Goal: Entertainment & Leisure: Consume media (video, audio)

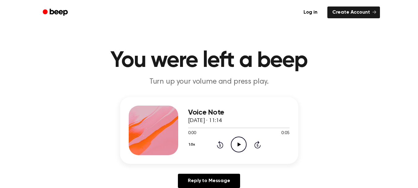
click at [244, 142] on icon "Play Audio" at bounding box center [239, 145] width 16 height 16
click at [238, 142] on icon "Play Audio" at bounding box center [239, 145] width 16 height 16
click at [237, 141] on icon "Play Audio" at bounding box center [239, 145] width 16 height 16
click at [241, 141] on icon "Play Audio" at bounding box center [239, 145] width 16 height 16
click at [241, 143] on icon "Pause Audio" at bounding box center [239, 145] width 16 height 16
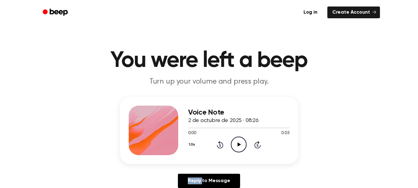
click at [241, 143] on icon "Play Audio" at bounding box center [239, 145] width 16 height 16
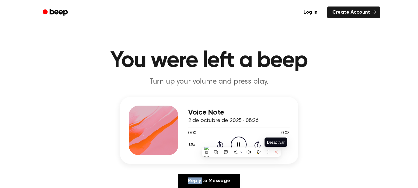
click at [276, 153] on icon at bounding box center [276, 152] width 4 height 4
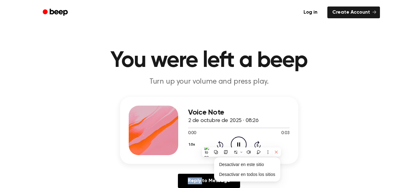
click at [279, 150] on button at bounding box center [276, 152] width 8 height 8
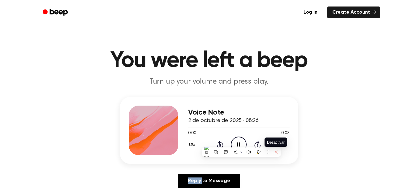
click at [279, 151] on button at bounding box center [276, 152] width 8 height 8
click at [296, 130] on div "Voice Note 2 de octubre de 2025 · 08:26 0:00 0:03 Your browser does not support…" at bounding box center [209, 130] width 178 height 67
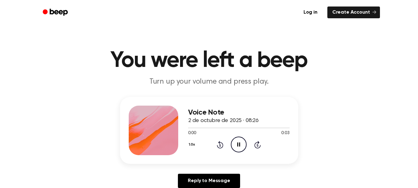
click at [240, 140] on icon "Pause Audio" at bounding box center [239, 145] width 16 height 16
click at [240, 140] on icon "Play Audio" at bounding box center [239, 145] width 16 height 16
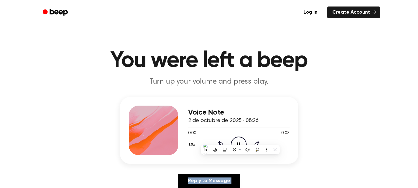
click at [240, 140] on icon "Pause Audio" at bounding box center [239, 145] width 16 height 16
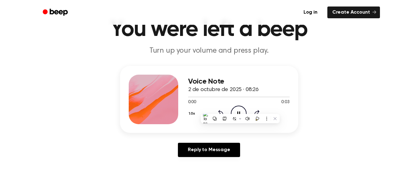
click at [242, 107] on icon "Pause Audio" at bounding box center [239, 114] width 16 height 16
click at [242, 107] on icon "Play Audio" at bounding box center [239, 114] width 16 height 16
click at [239, 107] on icon "Pause Audio" at bounding box center [239, 114] width 16 height 16
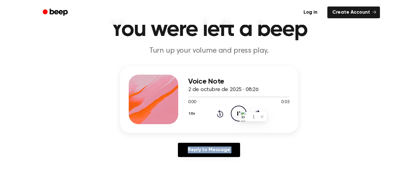
click at [239, 107] on icon "Pause Audio" at bounding box center [239, 114] width 16 height 16
click at [239, 106] on icon "Play Audio" at bounding box center [239, 114] width 16 height 16
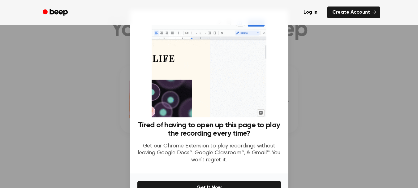
click at [239, 104] on div "Tired of having to open up this page to play the recording every time? Get our …" at bounding box center [209, 91] width 159 height 163
click at [239, 121] on div "Tired of having to open up this page to play the recording every time? Get our …" at bounding box center [209, 145] width 144 height 48
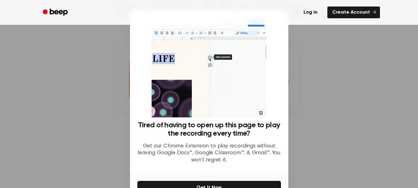
scroll to position [62, 0]
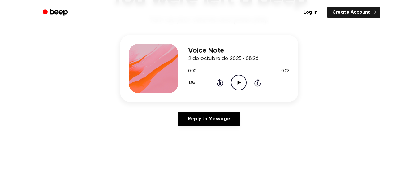
click at [235, 82] on icon "Play Audio" at bounding box center [239, 83] width 16 height 16
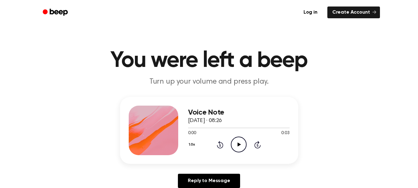
click at [237, 141] on icon "Play Audio" at bounding box center [239, 145] width 16 height 16
